Goal: Transaction & Acquisition: Purchase product/service

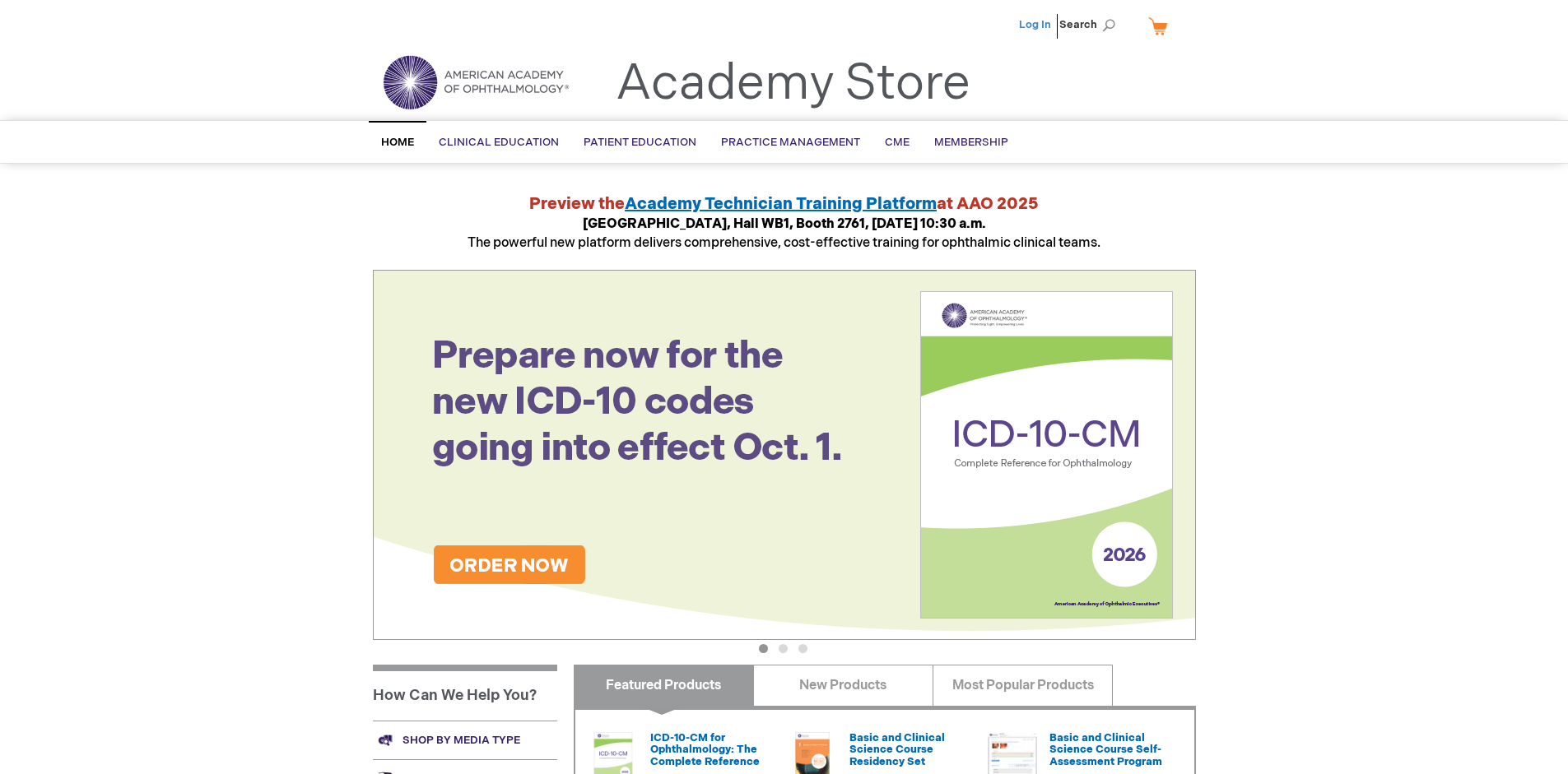
click at [1036, 25] on link "Log In" at bounding box center [1035, 25] width 32 height 13
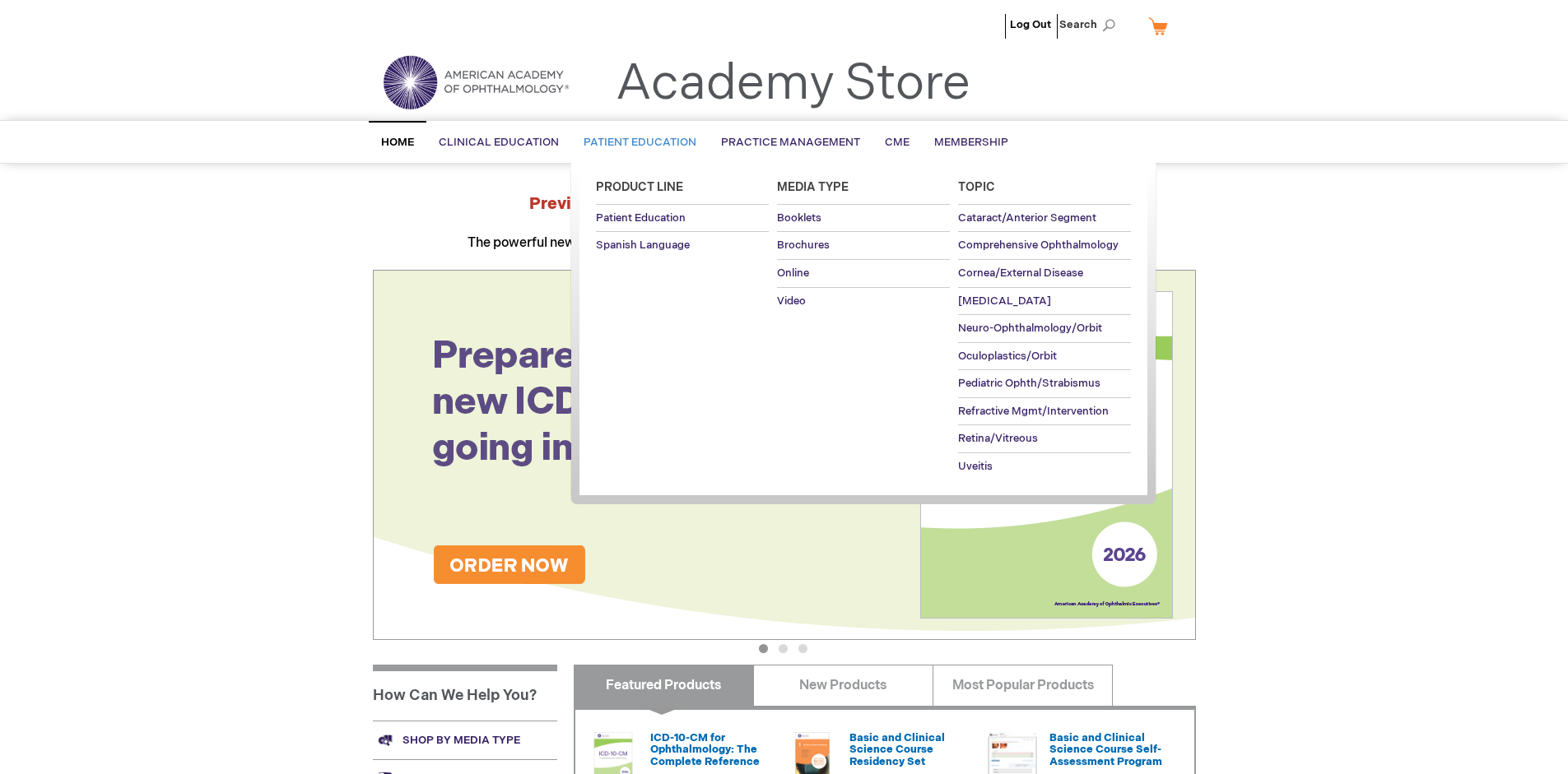
click at [635, 143] on span "Patient Education" at bounding box center [640, 143] width 113 height 13
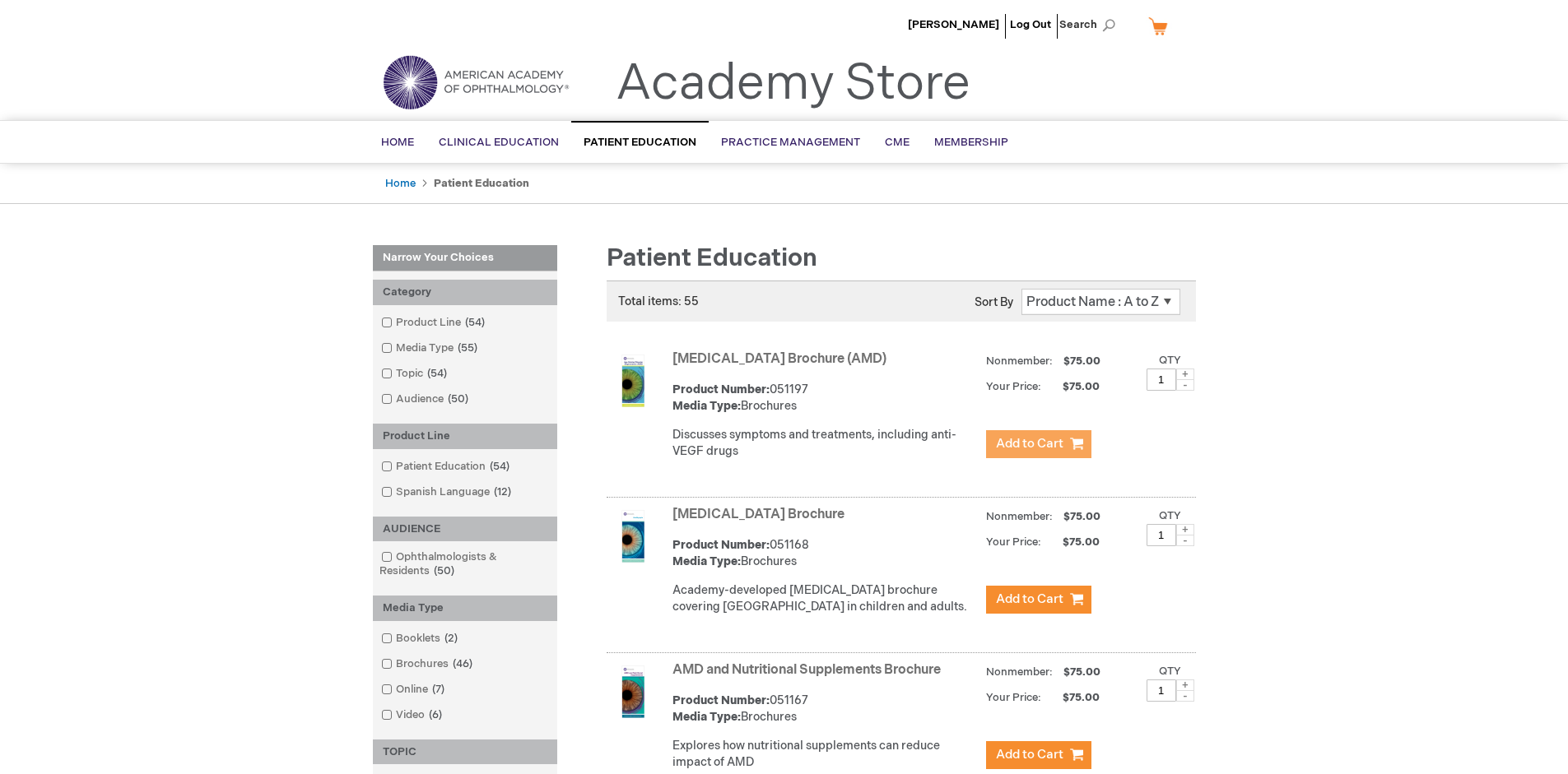
click at [1038, 445] on span "Add to Cart" at bounding box center [1029, 444] width 67 height 16
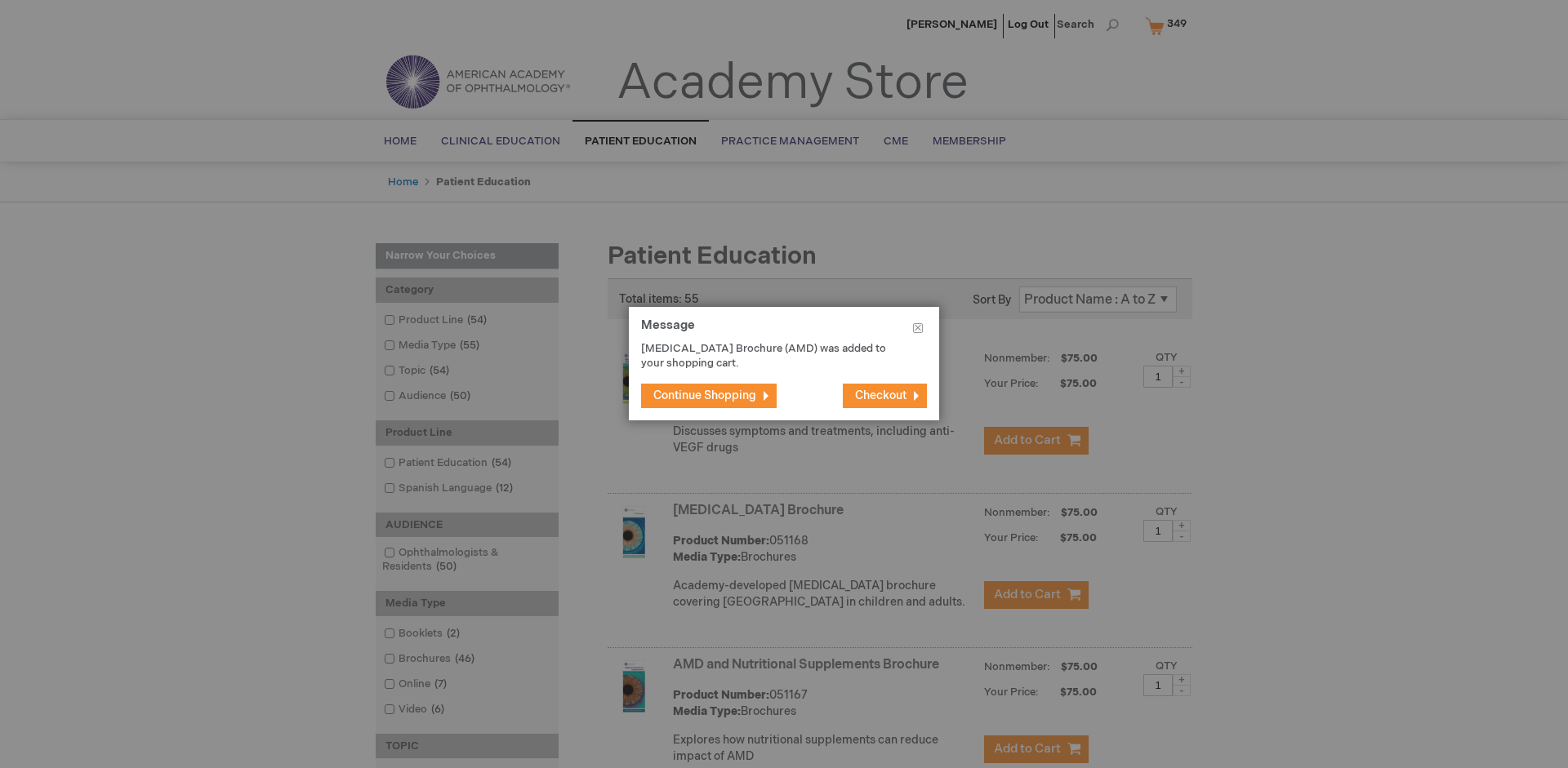
click at [705, 395] on span "Continue Shopping" at bounding box center [705, 395] width 103 height 14
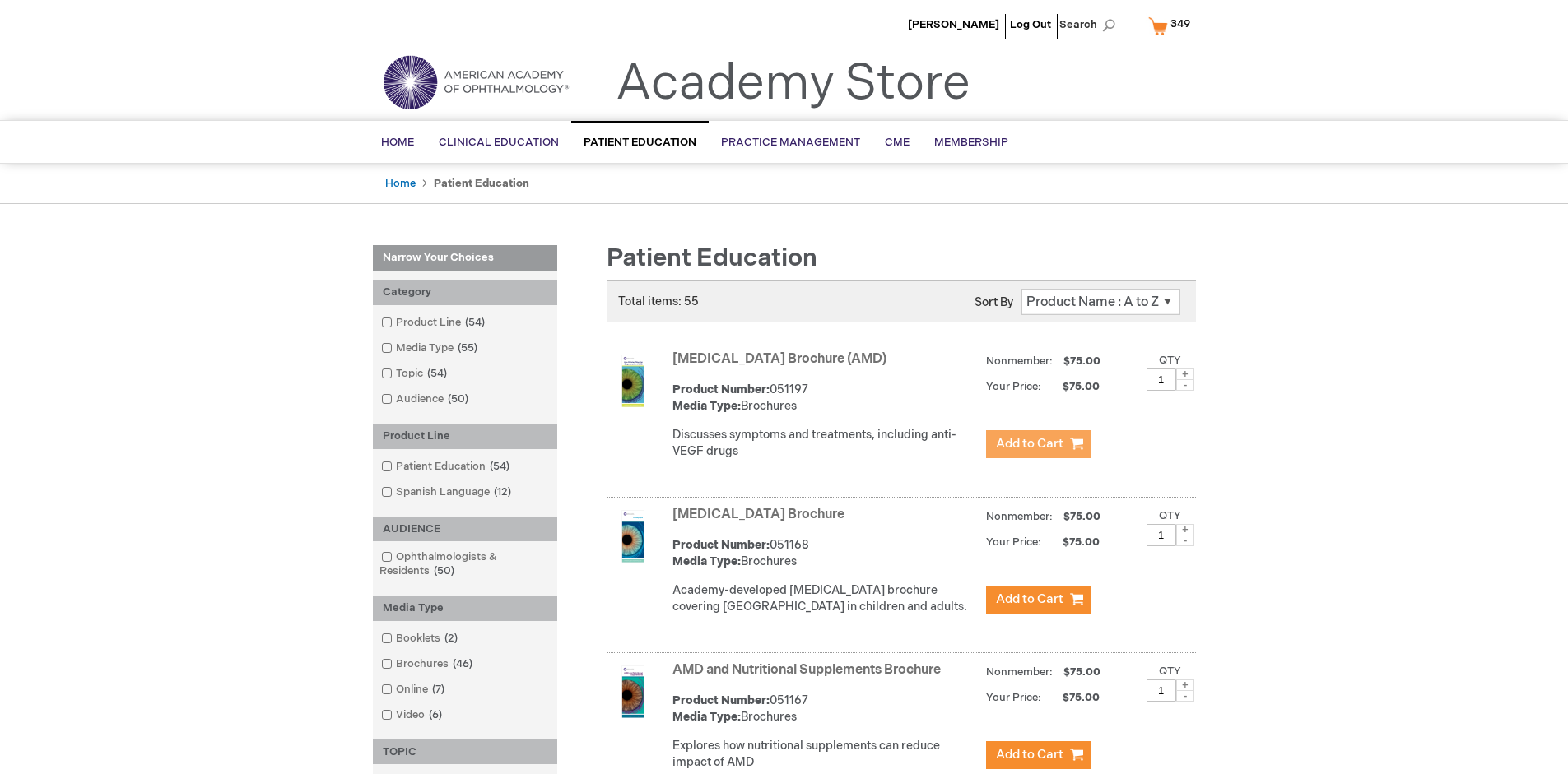
click at [810, 678] on link "AMD and Nutritional Supplements Brochure" at bounding box center [806, 670] width 268 height 16
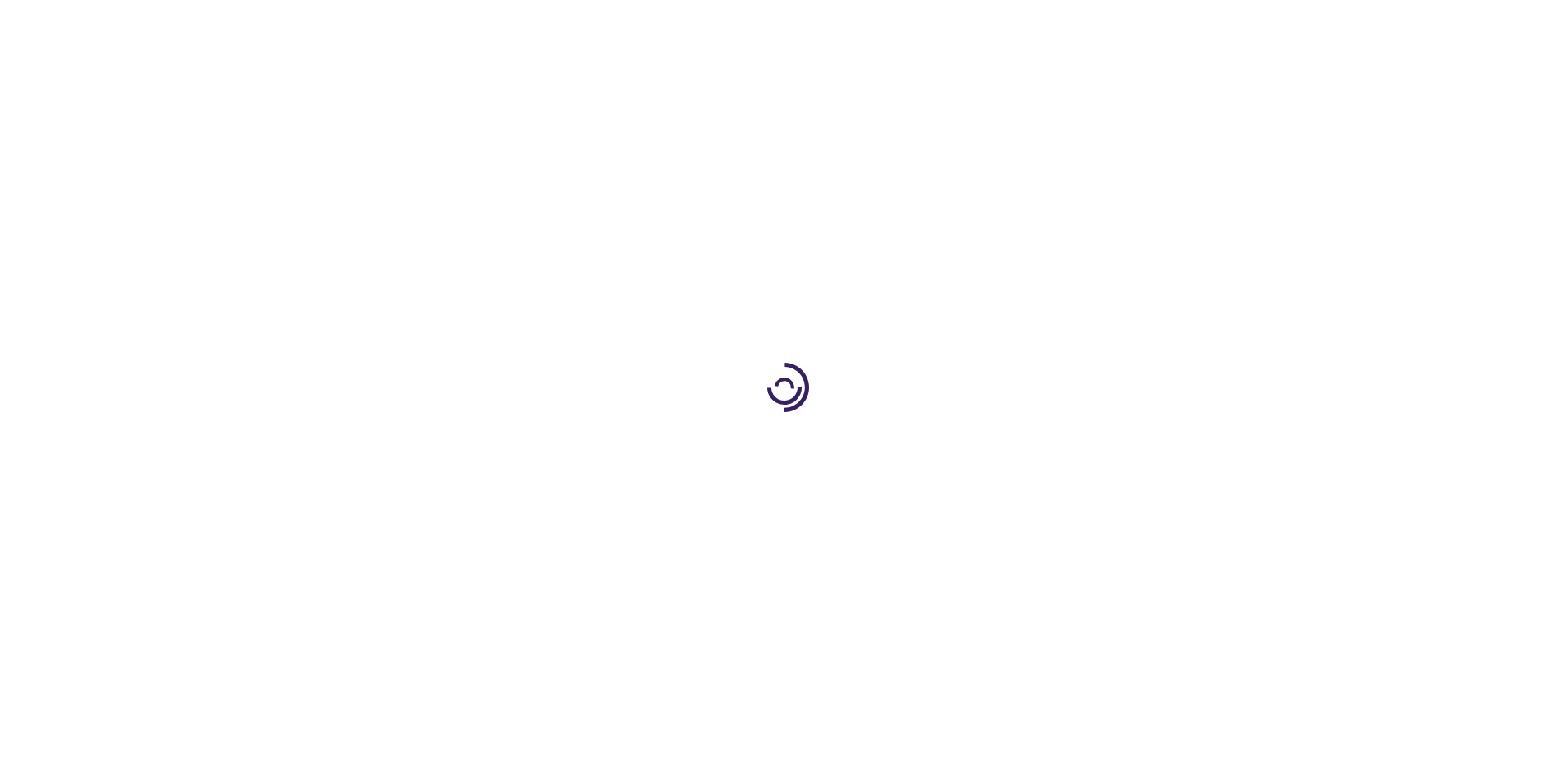
type input "1"
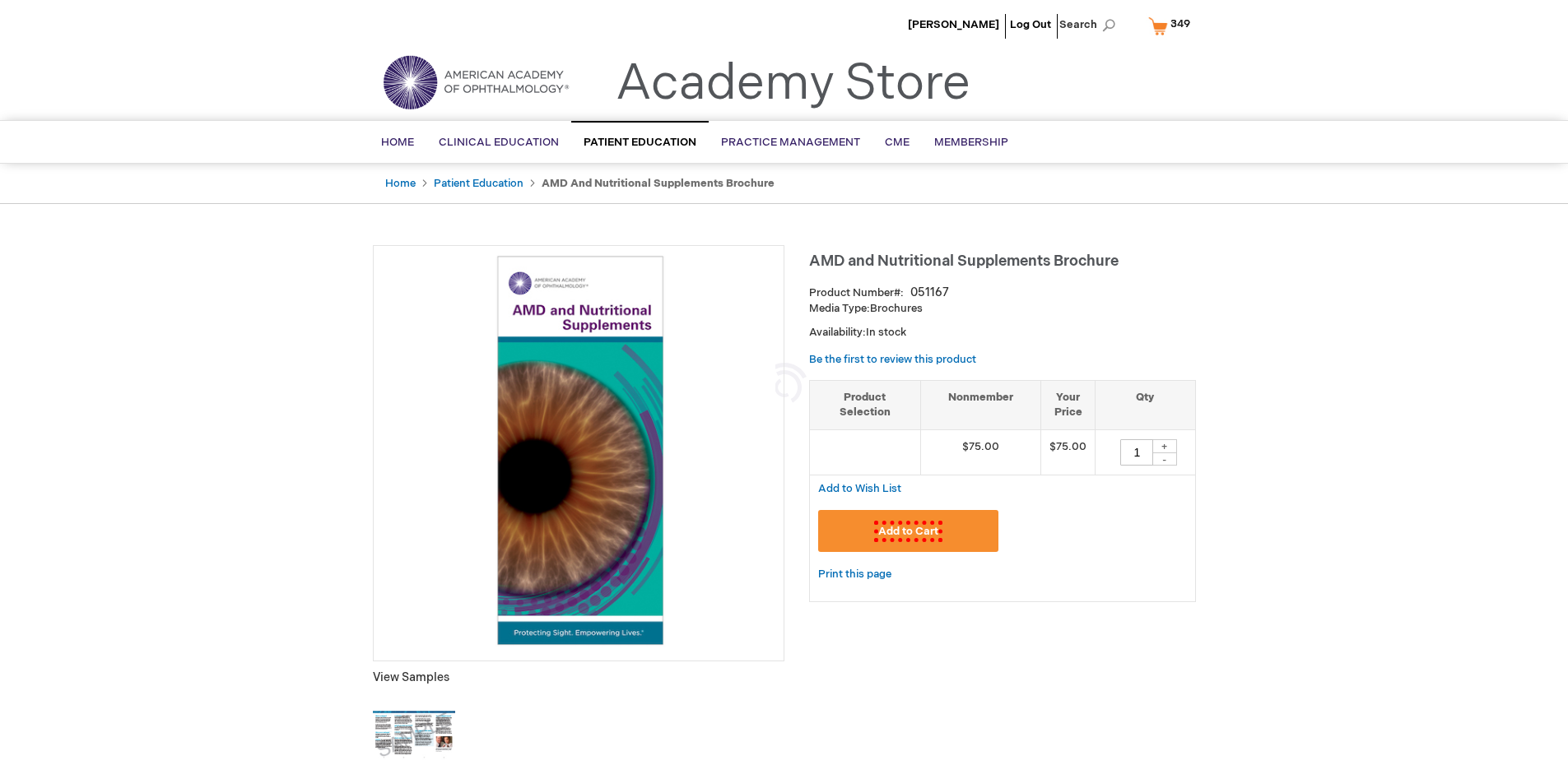
click at [908, 531] on span "Add to Cart" at bounding box center [908, 532] width 68 height 22
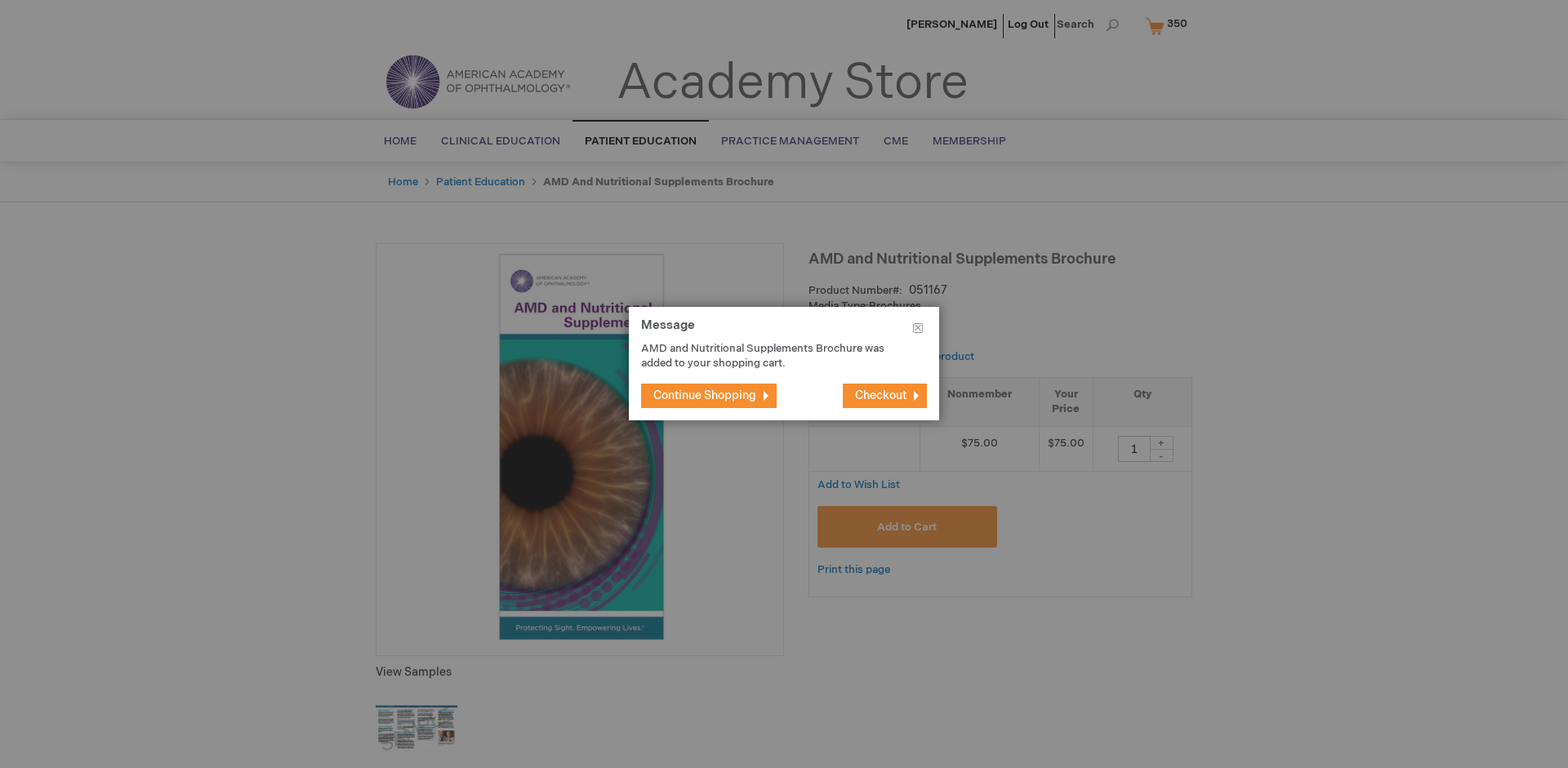
click at [705, 395] on span "Continue Shopping" at bounding box center [705, 395] width 103 height 14
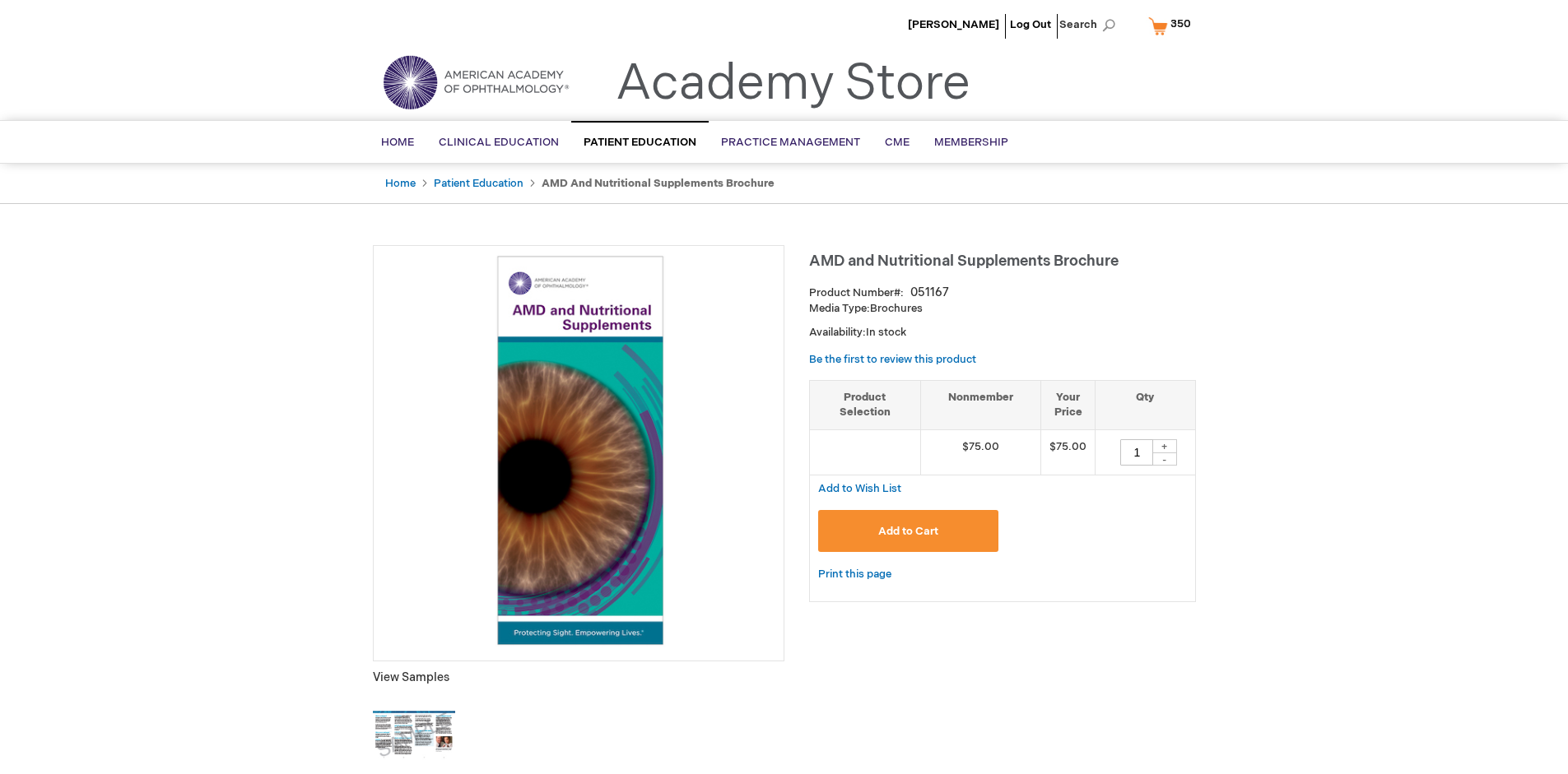
click at [1172, 26] on span "350" at bounding box center [1181, 24] width 21 height 13
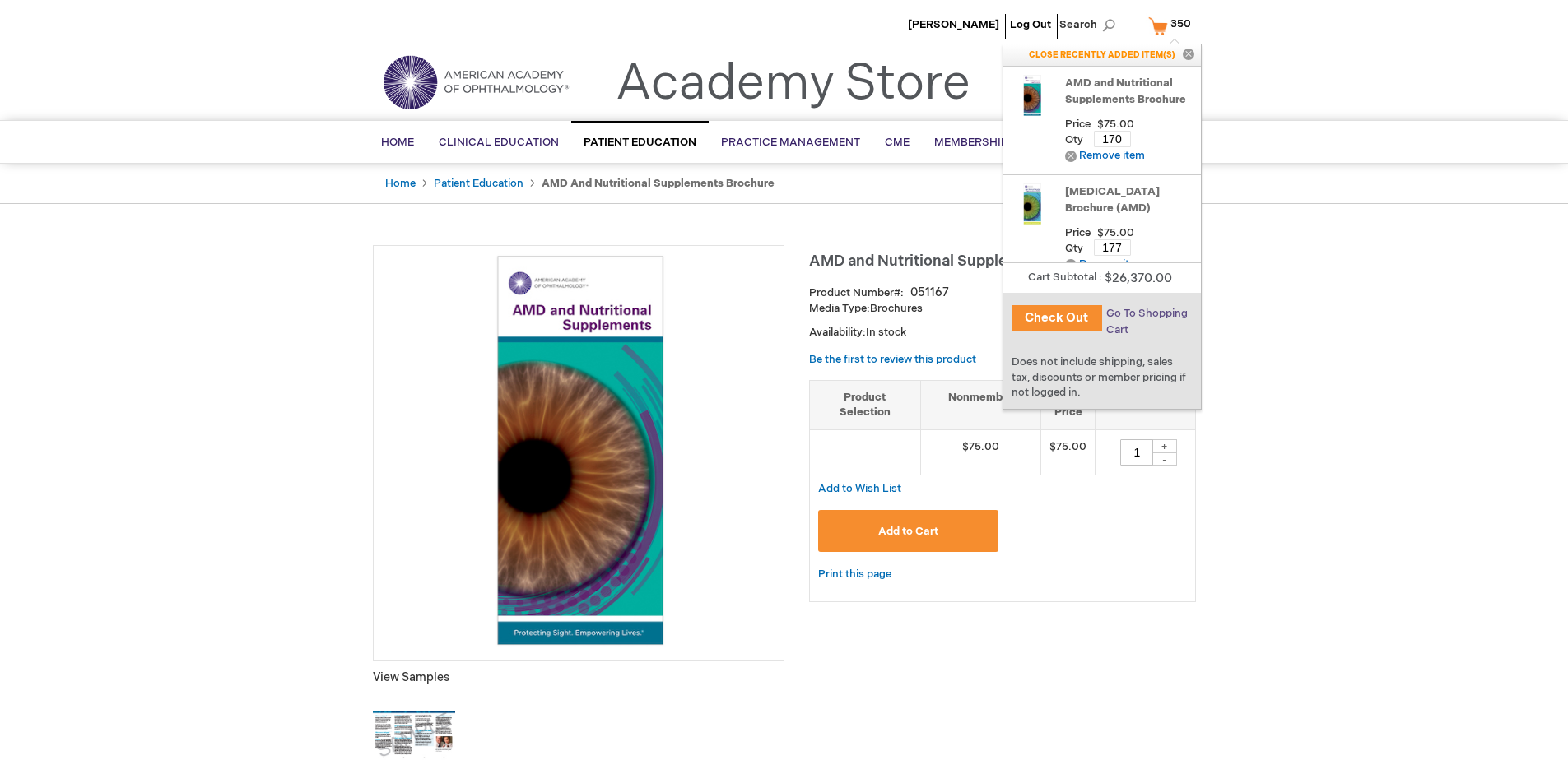
click at [1145, 314] on span "Go To Shopping Cart" at bounding box center [1147, 322] width 81 height 30
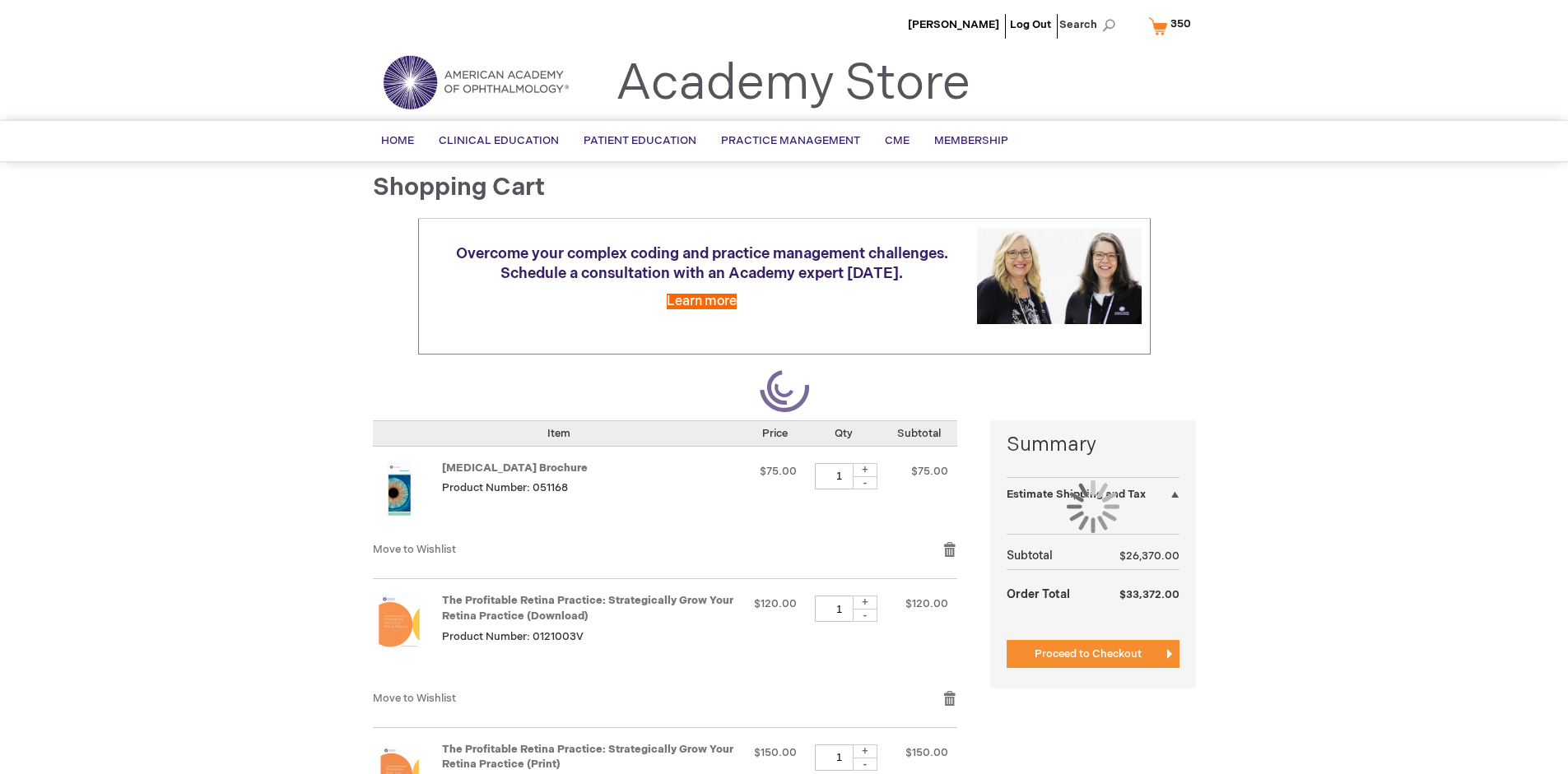
select select "US"
select select "41"
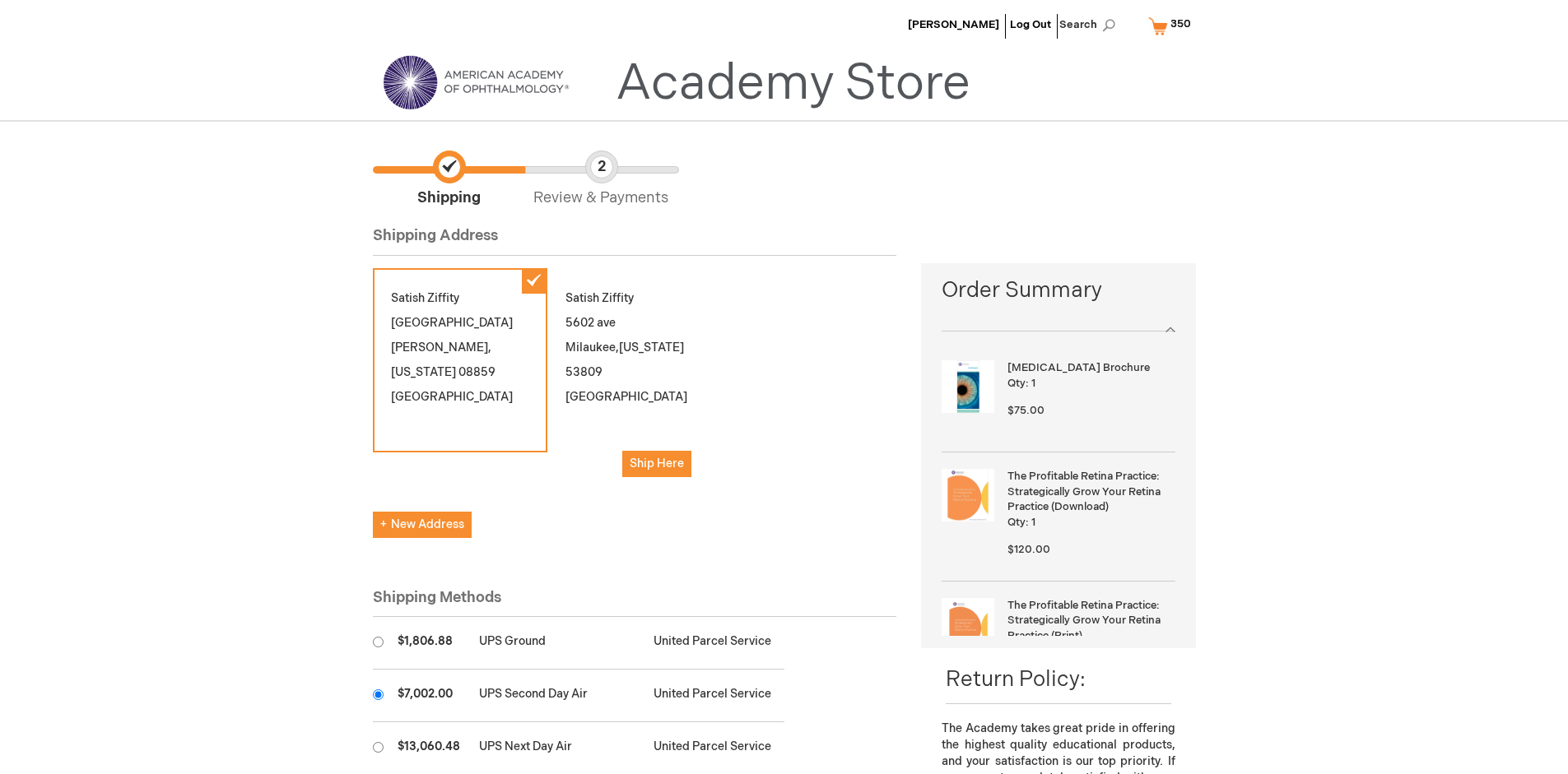
click at [377, 694] on input "radio" at bounding box center [377, 694] width 11 height 11
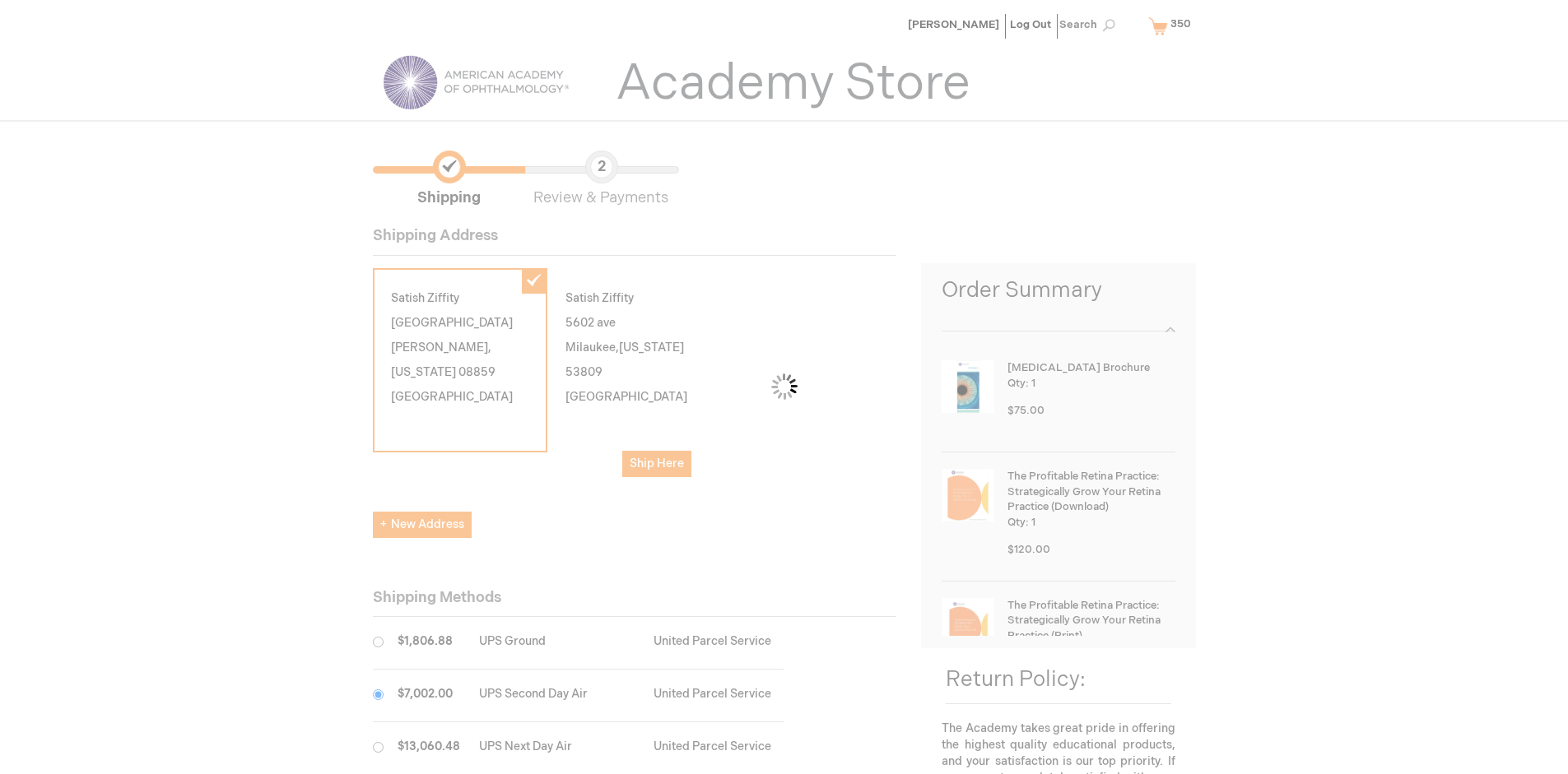
scroll to position [82, 0]
